Goal: Information Seeking & Learning: Check status

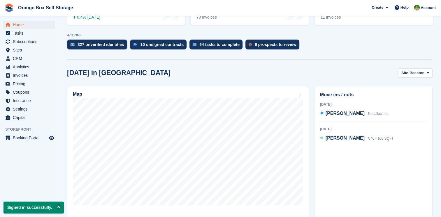
scroll to position [146, 0]
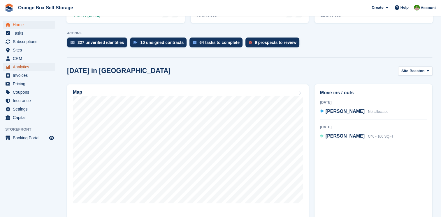
click at [37, 68] on span "Analytics" at bounding box center [30, 67] width 35 height 8
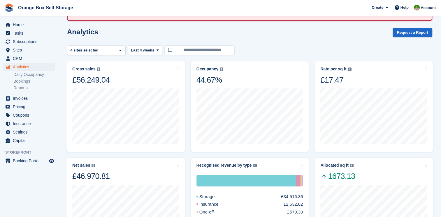
scroll to position [58, 0]
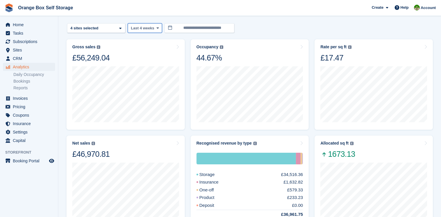
click at [156, 29] on icon at bounding box center [157, 28] width 2 height 4
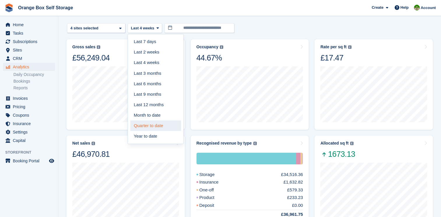
click at [157, 126] on link "Quarter to date" at bounding box center [155, 126] width 51 height 10
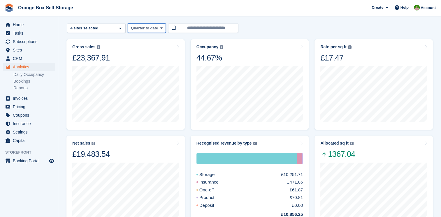
click at [159, 27] on span at bounding box center [161, 28] width 5 height 5
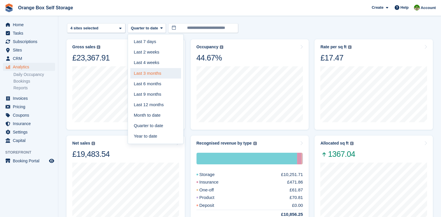
click at [163, 73] on link "Last 3 months" at bounding box center [155, 73] width 51 height 10
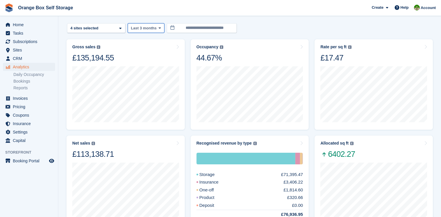
click at [158, 29] on icon at bounding box center [159, 28] width 2 height 4
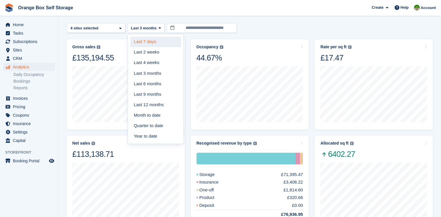
click at [165, 43] on link "Last 7 days" at bounding box center [155, 42] width 51 height 10
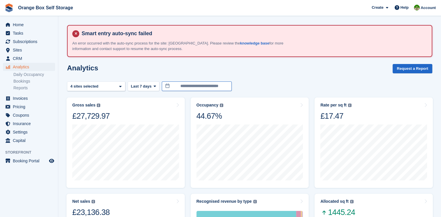
click at [188, 88] on input "**********" at bounding box center [197, 87] width 70 height 10
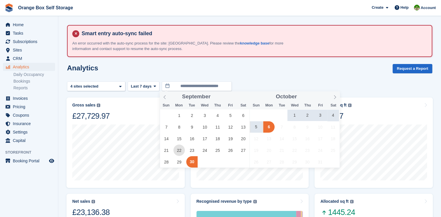
click at [181, 150] on span "22" at bounding box center [178, 150] width 11 height 11
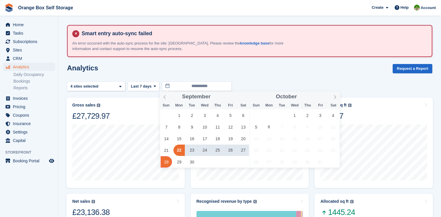
click at [165, 161] on span "28" at bounding box center [165, 161] width 11 height 11
type input "**********"
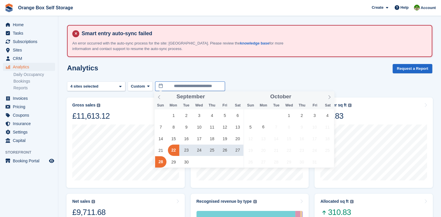
click at [172, 88] on input "**********" at bounding box center [190, 87] width 70 height 10
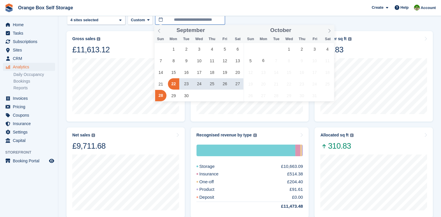
scroll to position [87, 0]
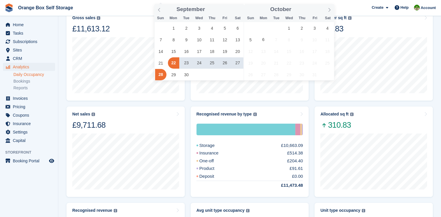
click at [43, 76] on link "Daily Occupancy" at bounding box center [34, 75] width 42 height 6
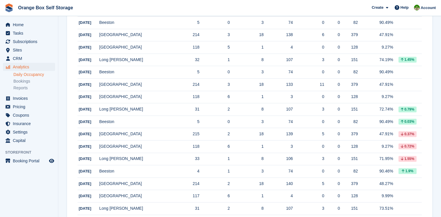
scroll to position [437, 0]
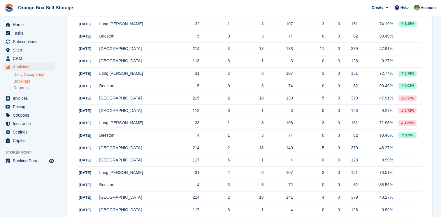
click at [28, 82] on link "Bookings" at bounding box center [34, 82] width 42 height 6
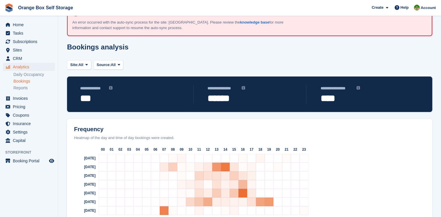
scroll to position [38, 0]
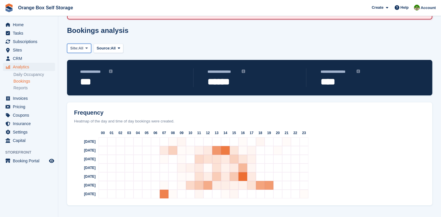
click at [88, 47] on icon at bounding box center [86, 48] width 2 height 4
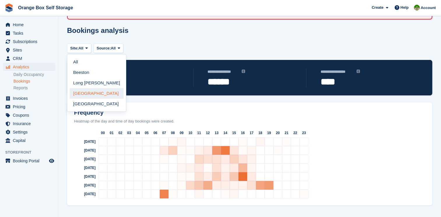
click at [84, 93] on link "[GEOGRAPHIC_DATA]" at bounding box center [97, 93] width 54 height 10
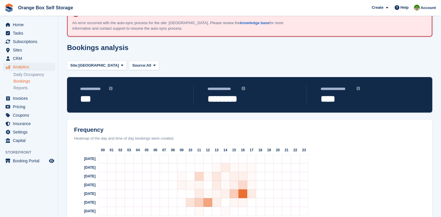
scroll to position [38, 0]
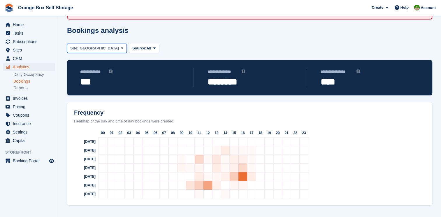
click at [120, 50] on span at bounding box center [122, 48] width 5 height 5
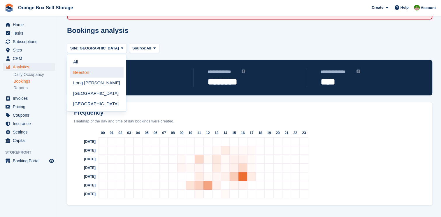
click at [89, 71] on link "Beeston" at bounding box center [97, 72] width 54 height 10
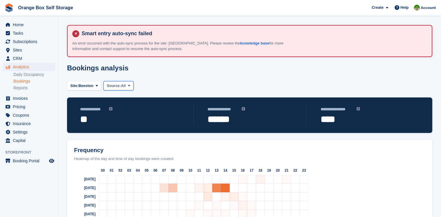
click at [110, 84] on span "Source:" at bounding box center [114, 86] width 14 height 6
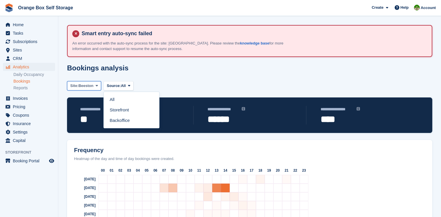
click at [97, 88] on button "Site: [GEOGRAPHIC_DATA]" at bounding box center [84, 86] width 34 height 10
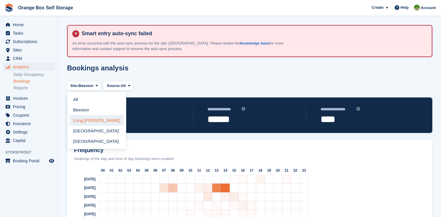
click at [92, 122] on link "Long [PERSON_NAME]" at bounding box center [97, 120] width 54 height 10
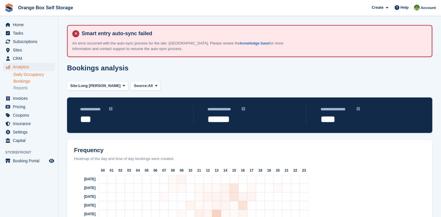
click at [43, 76] on link "Daily Occupancy" at bounding box center [34, 75] width 42 height 6
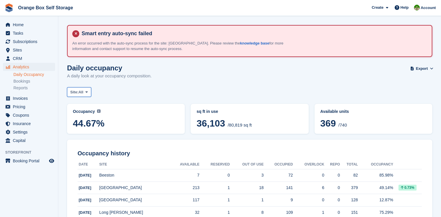
click at [89, 92] on span at bounding box center [86, 92] width 5 height 5
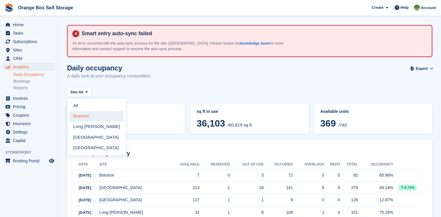
click at [84, 116] on link "Beeston" at bounding box center [97, 116] width 54 height 10
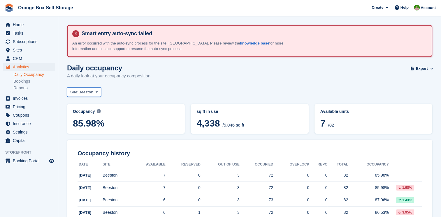
click at [97, 91] on icon at bounding box center [97, 92] width 2 height 4
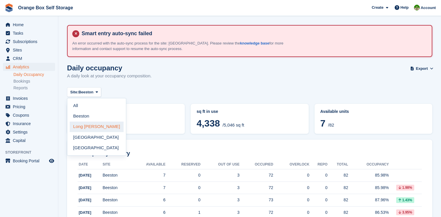
click at [87, 127] on link "Long [PERSON_NAME]" at bounding box center [97, 127] width 54 height 10
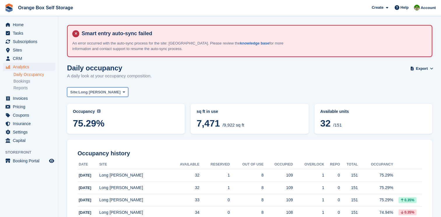
click at [121, 93] on span at bounding box center [123, 92] width 5 height 5
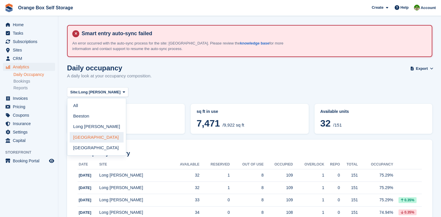
click at [80, 137] on link "[GEOGRAPHIC_DATA]" at bounding box center [97, 137] width 54 height 10
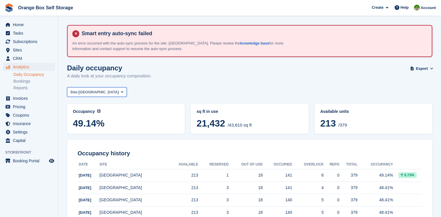
click at [120, 93] on span at bounding box center [122, 92] width 5 height 5
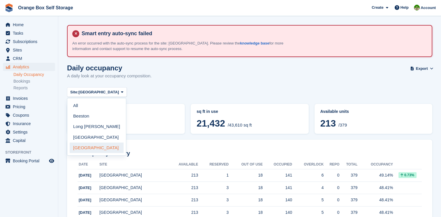
click at [89, 146] on link "[GEOGRAPHIC_DATA]" at bounding box center [97, 148] width 54 height 10
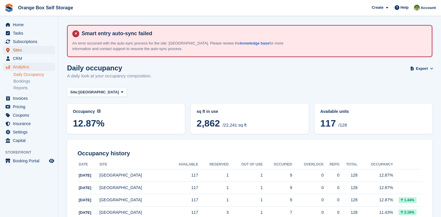
click at [19, 50] on span "Sites" at bounding box center [30, 50] width 35 height 8
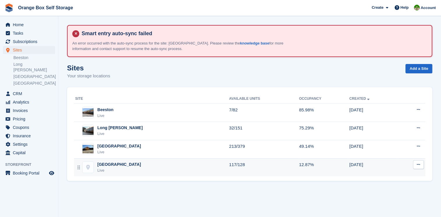
click at [135, 164] on div "Furnace Road Live" at bounding box center [152, 168] width 154 height 12
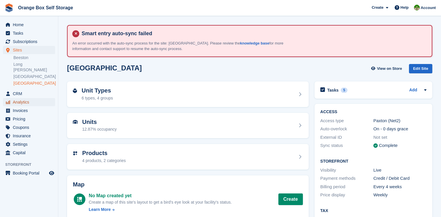
click at [17, 98] on span "Analytics" at bounding box center [30, 102] width 35 height 8
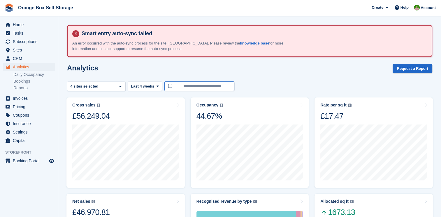
click at [197, 86] on input "**********" at bounding box center [199, 87] width 70 height 10
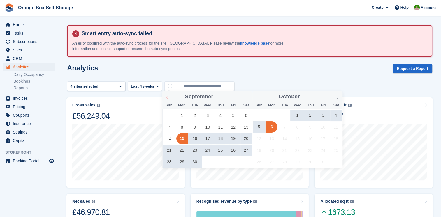
click at [168, 95] on span at bounding box center [167, 96] width 10 height 10
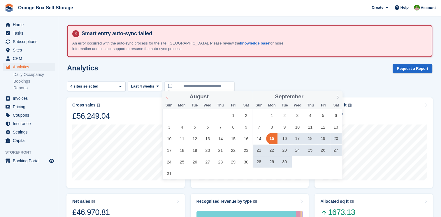
click at [168, 94] on span at bounding box center [167, 96] width 10 height 10
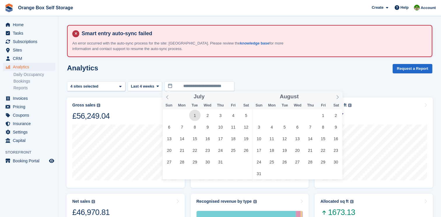
click at [197, 116] on span "1" at bounding box center [194, 115] width 11 height 11
click at [335, 98] on icon at bounding box center [337, 97] width 4 height 4
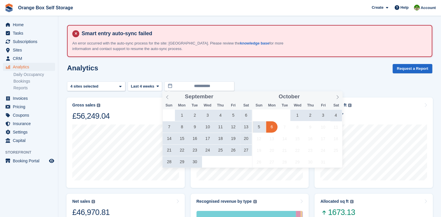
click at [268, 127] on span "6" at bounding box center [271, 126] width 11 height 11
type input "**********"
